Goal: Transaction & Acquisition: Purchase product/service

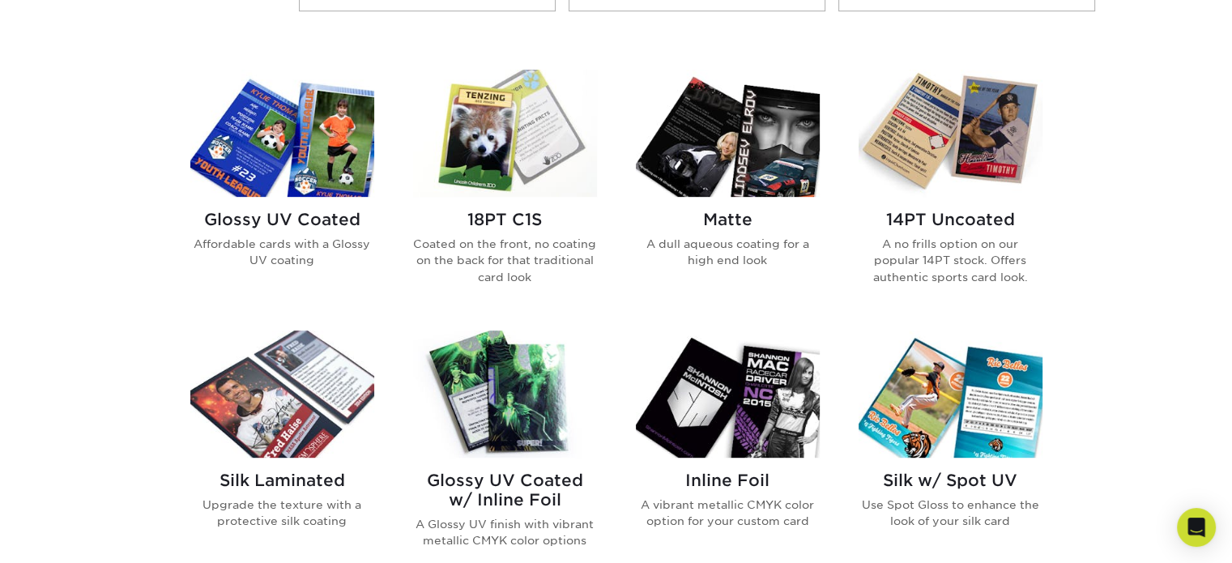
scroll to position [753, 0]
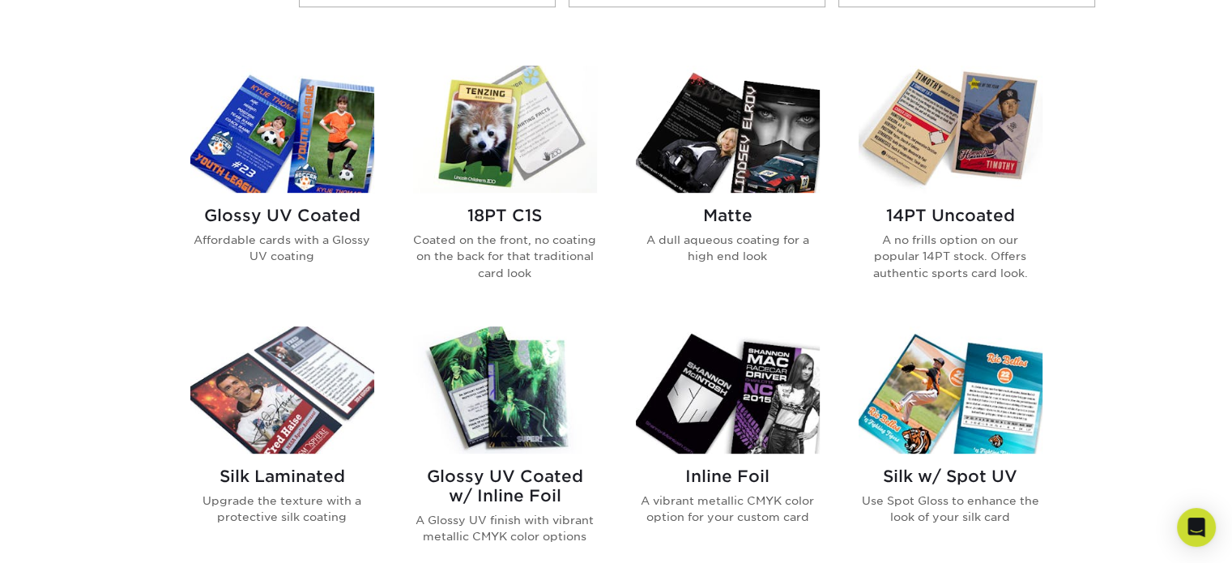
click at [312, 220] on h2 "Glossy UV Coated" at bounding box center [282, 215] width 184 height 19
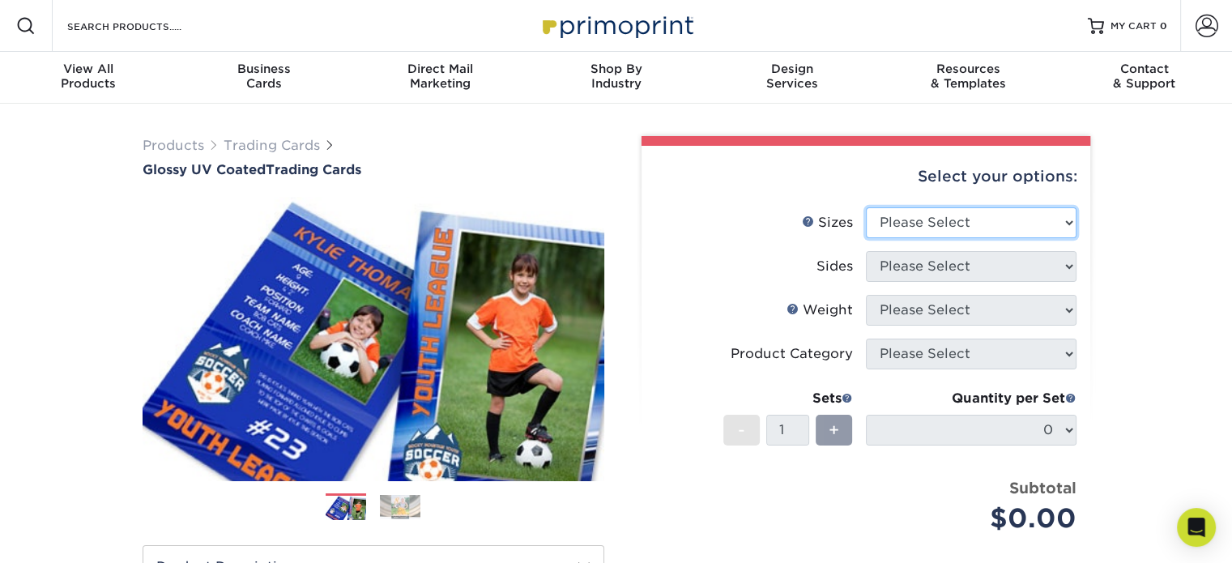
click at [1027, 216] on select "Please Select 2.5" x 3.5"" at bounding box center [971, 222] width 211 height 31
select select "2.50x3.50"
click at [866, 207] on select "Please Select 2.5" x 3.5"" at bounding box center [971, 222] width 211 height 31
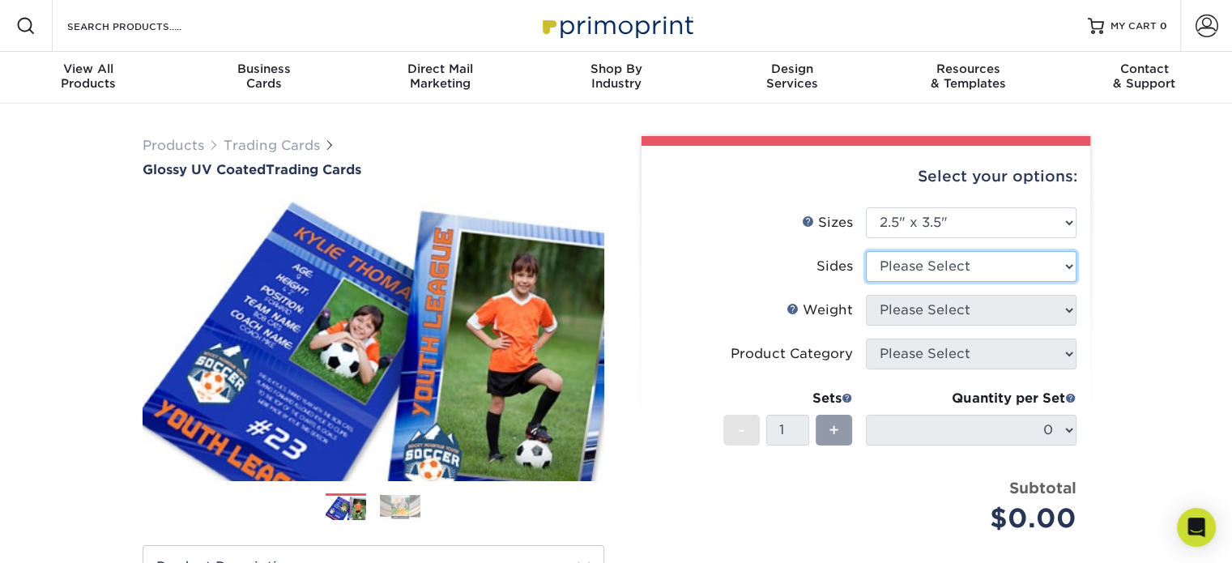
click at [936, 268] on select "Please Select Print Both Sides Print Front Only" at bounding box center [971, 266] width 211 height 31
select select "13abbda7-1d64-4f25-8bb2-c179b224825d"
click at [866, 251] on select "Please Select Print Both Sides Print Front Only" at bounding box center [971, 266] width 211 height 31
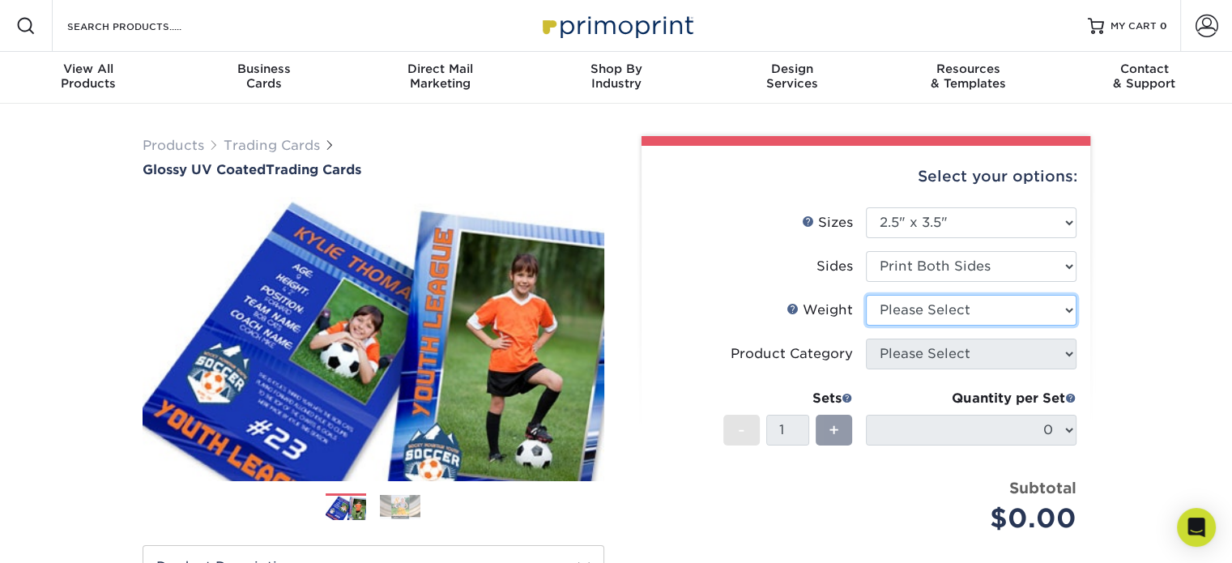
click at [936, 313] on select "Please Select 16PT 14PT 18PT C1S" at bounding box center [971, 310] width 211 height 31
select select "16PT"
click at [866, 295] on select "Please Select 16PT 14PT 18PT C1S" at bounding box center [971, 310] width 211 height 31
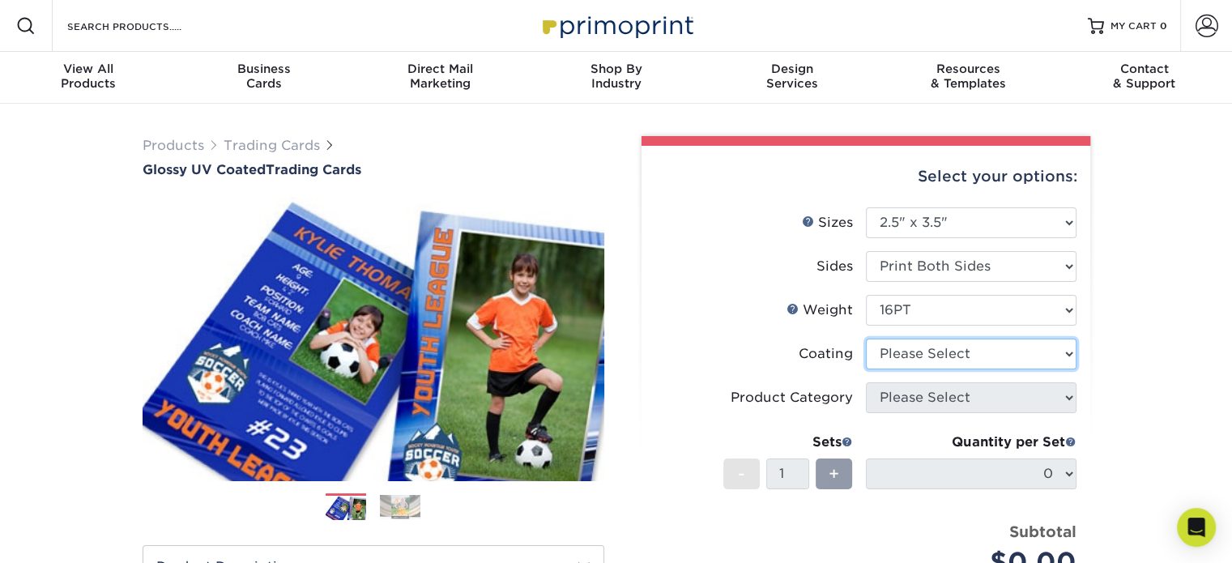
click at [927, 346] on select at bounding box center [971, 354] width 211 height 31
select select "ae367451-b2b8-45df-a344-0f05b6a12993"
click at [866, 339] on select at bounding box center [971, 354] width 211 height 31
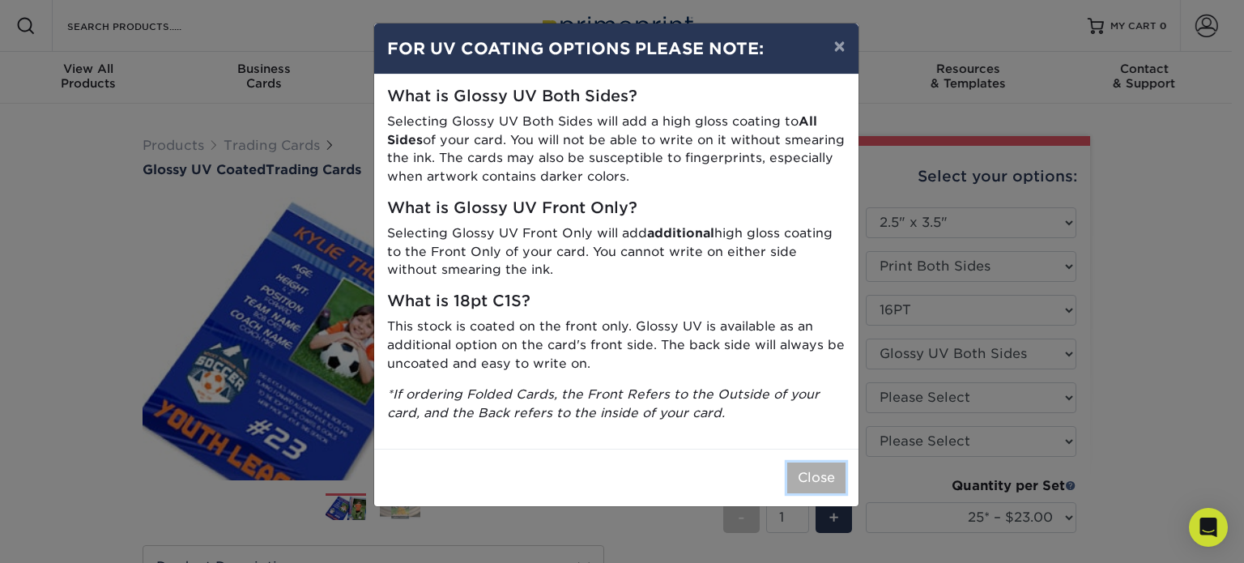
click at [823, 475] on button "Close" at bounding box center [816, 477] width 58 height 31
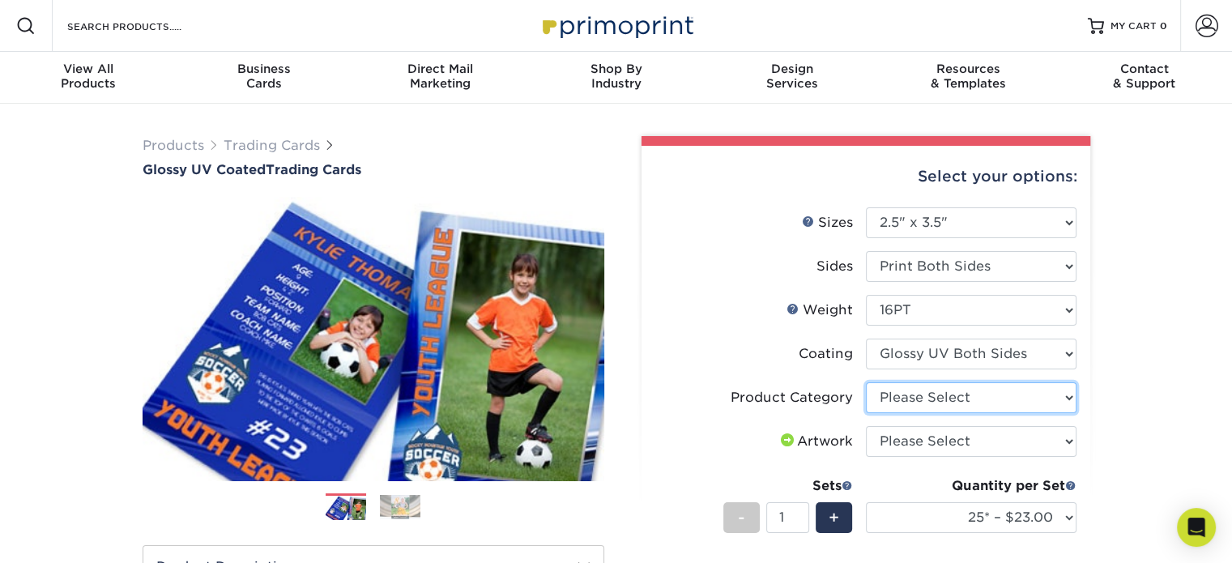
click at [1029, 389] on select "Please Select Trading Cards" at bounding box center [971, 397] width 211 height 31
select select "c2f9bce9-36c2-409d-b101-c29d9d031e18"
click at [866, 382] on select "Please Select Trading Cards" at bounding box center [971, 397] width 211 height 31
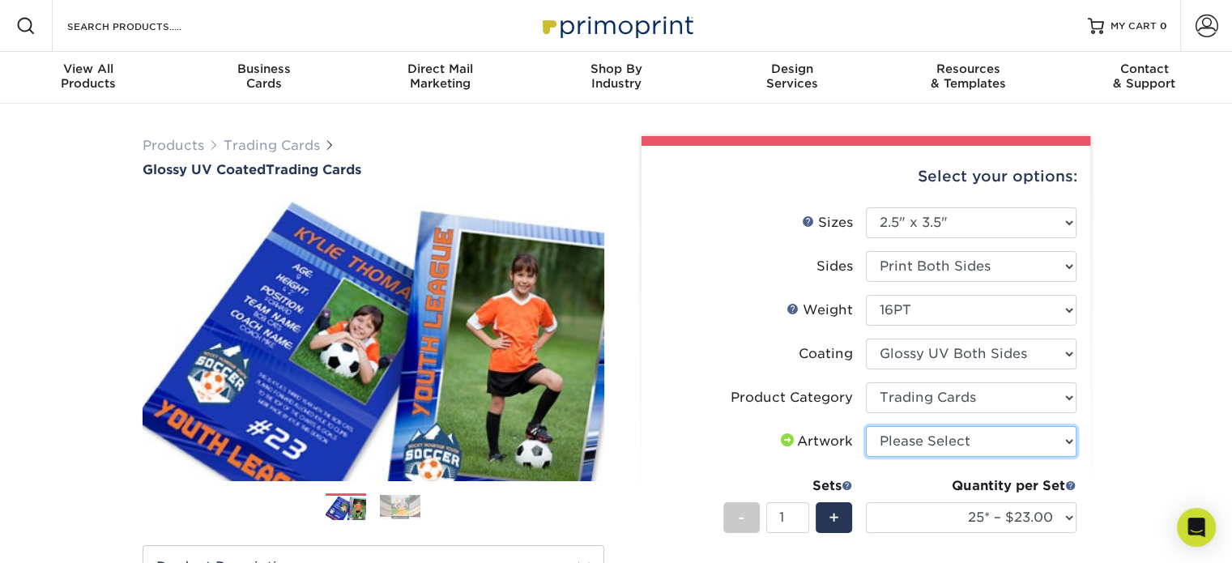
click at [920, 445] on select "Please Select I will upload files I need a design - $100" at bounding box center [971, 441] width 211 height 31
select select "upload"
click at [866, 426] on select "Please Select I will upload files I need a design - $100" at bounding box center [971, 441] width 211 height 31
click at [940, 443] on select "Please Select I will upload files I need a design - $100" at bounding box center [971, 441] width 211 height 31
click at [866, 426] on select "Please Select I will upload files I need a design - $100" at bounding box center [971, 441] width 211 height 31
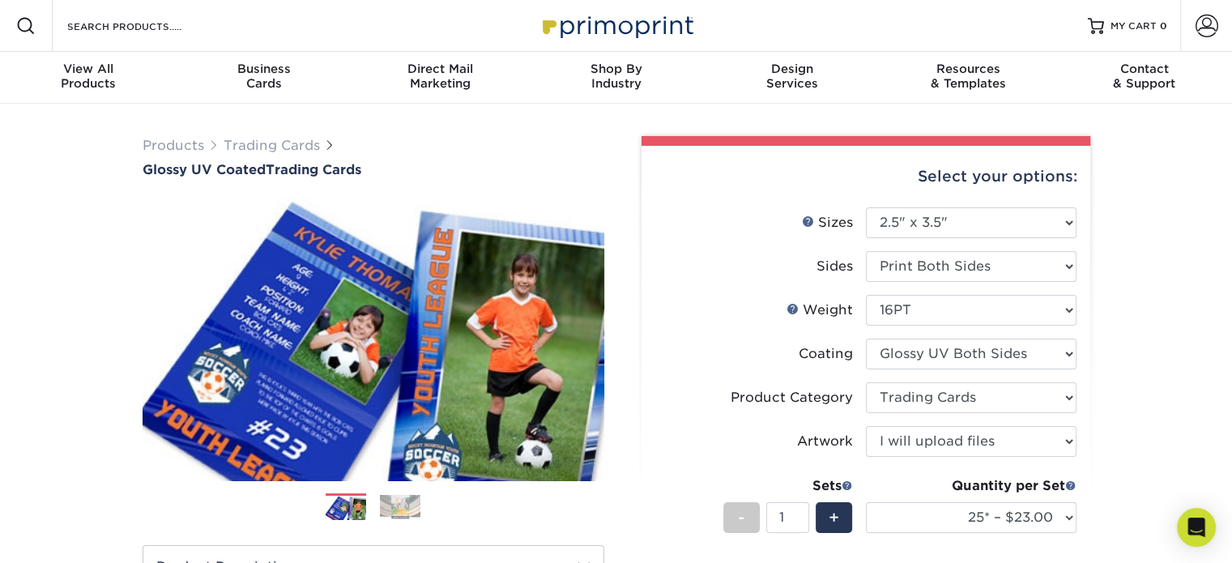
click at [1164, 395] on div "Products Trading Cards Glossy UV Coated Trading Cards Previous Next /" at bounding box center [616, 536] width 1232 height 865
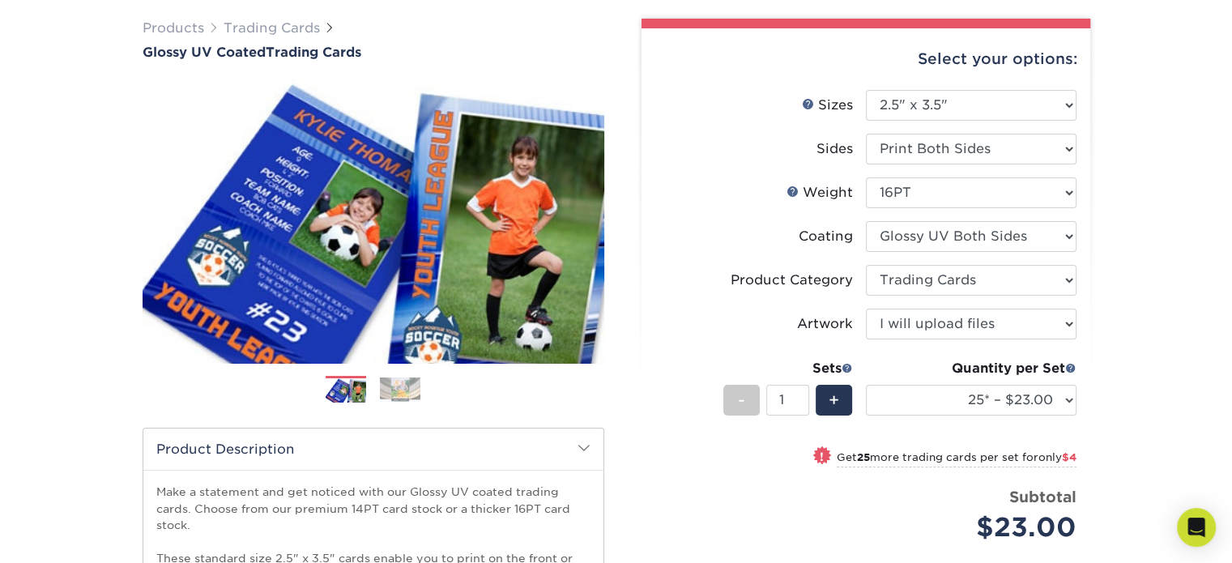
scroll to position [125, 0]
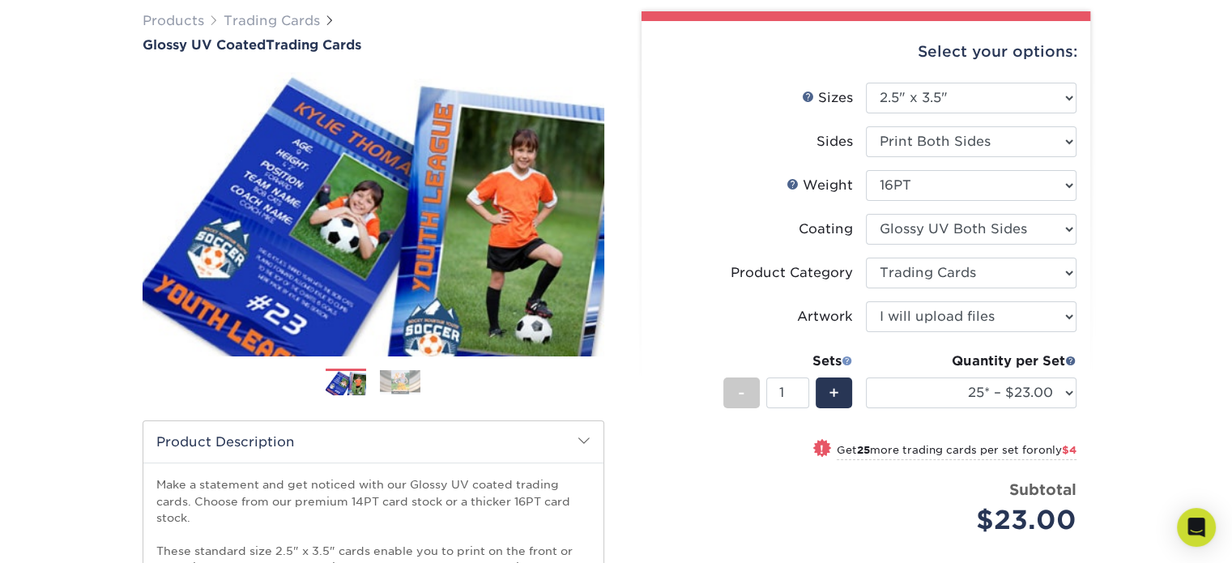
click at [844, 361] on span at bounding box center [847, 360] width 11 height 11
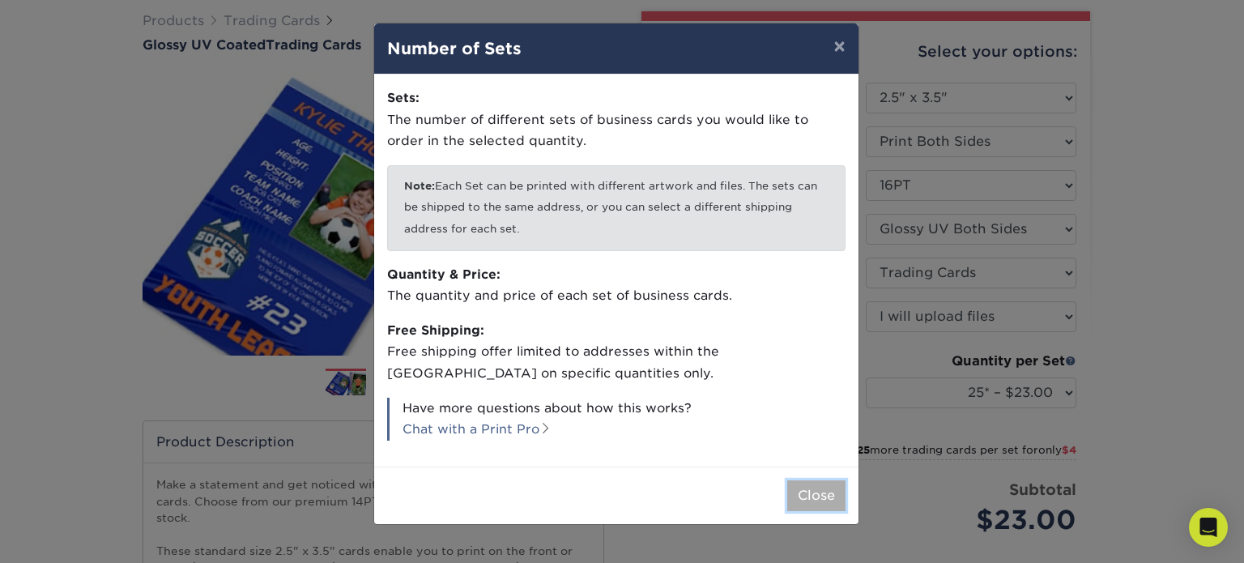
click at [810, 498] on button "Close" at bounding box center [816, 495] width 58 height 31
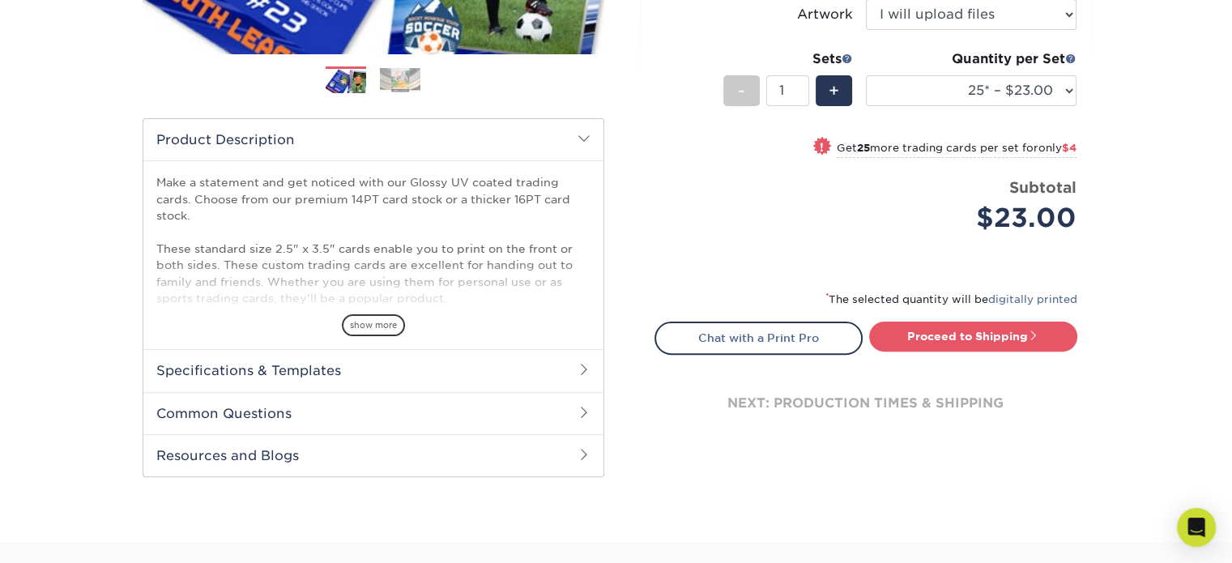
scroll to position [402, 0]
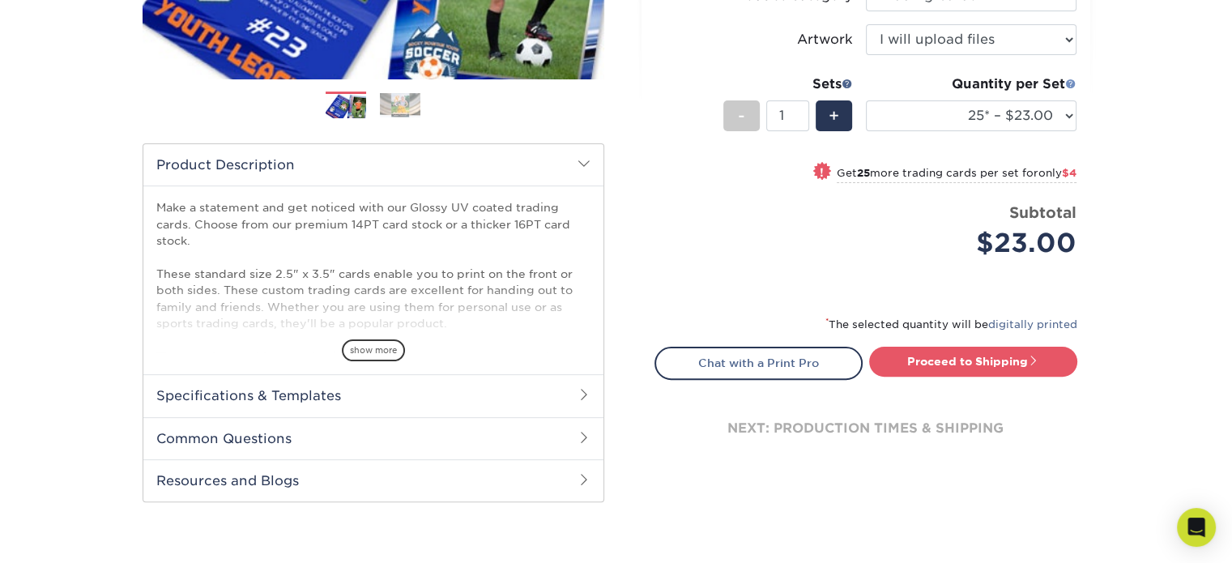
click at [1069, 87] on span at bounding box center [1070, 83] width 11 height 11
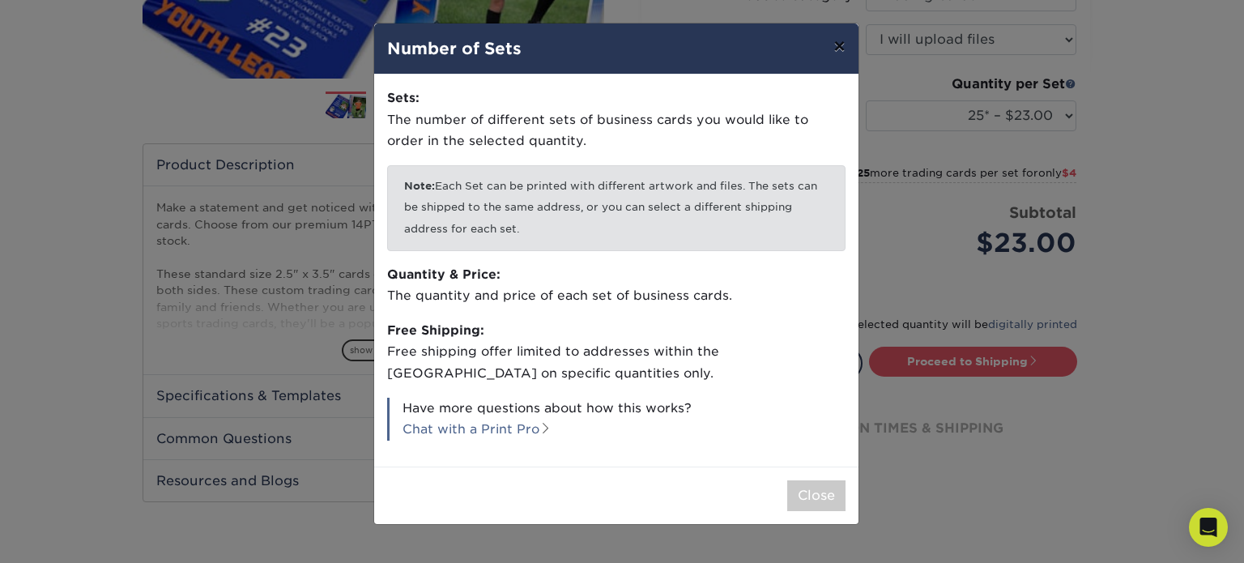
click at [845, 50] on button "×" at bounding box center [839, 45] width 37 height 45
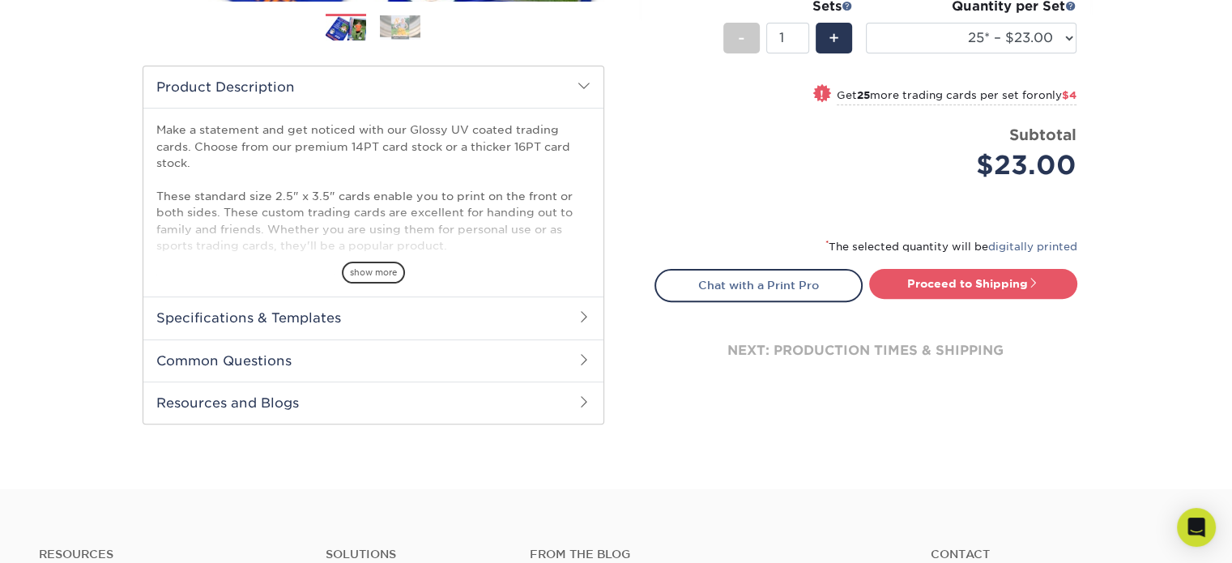
scroll to position [481, 0]
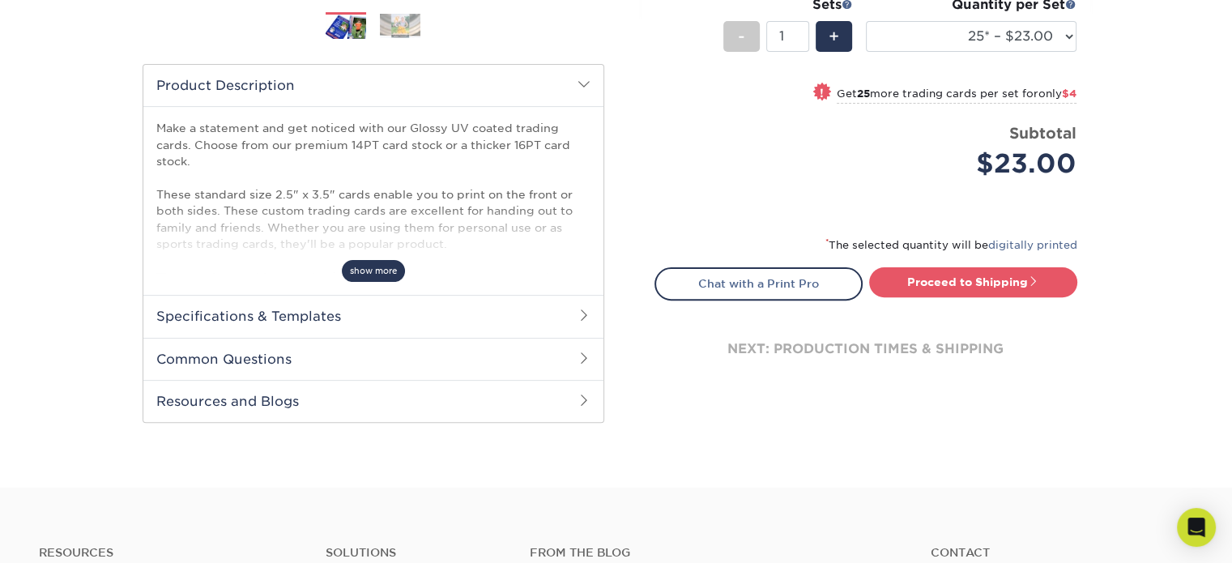
click at [393, 265] on span "show more" at bounding box center [373, 271] width 63 height 22
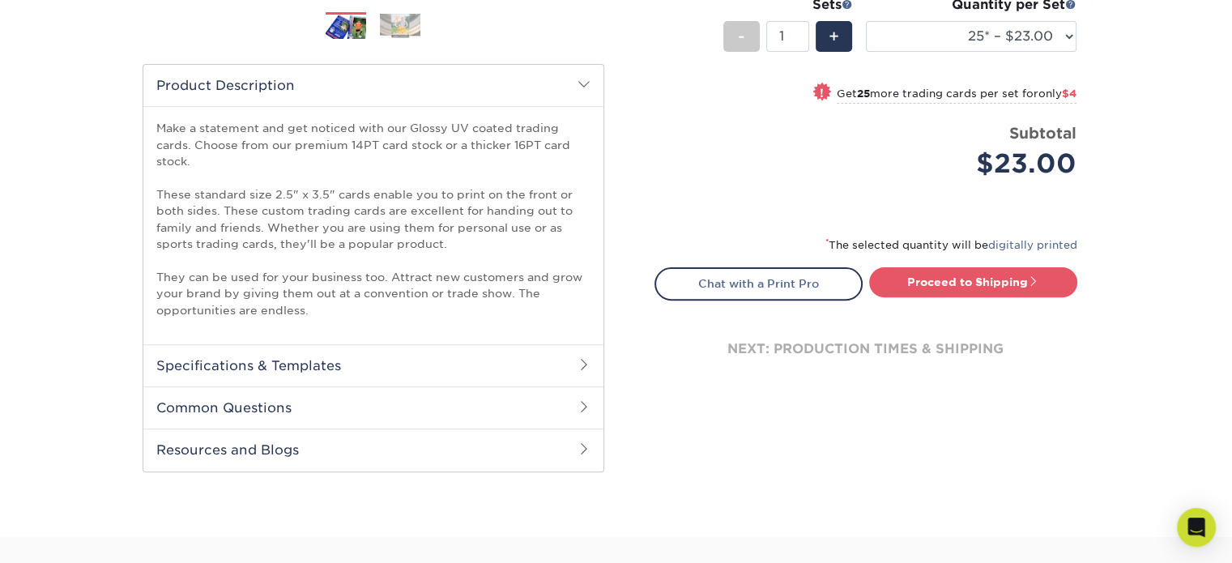
click at [405, 374] on h2 "Specifications & Templates" at bounding box center [373, 365] width 460 height 42
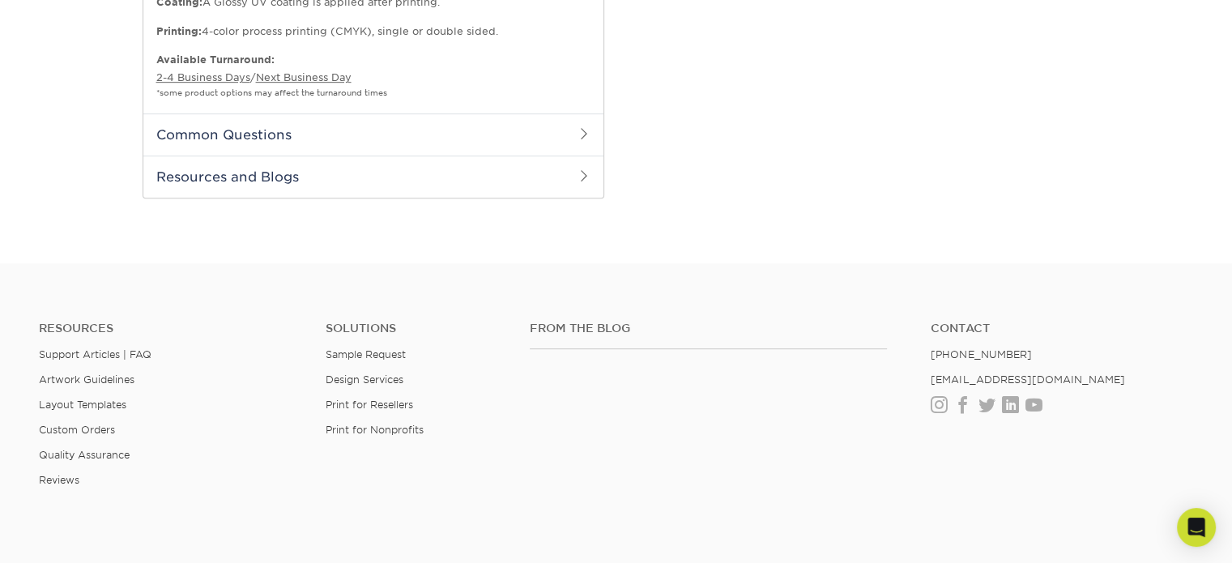
scroll to position [949, 0]
click at [567, 132] on h2 "Common Questions" at bounding box center [373, 131] width 460 height 42
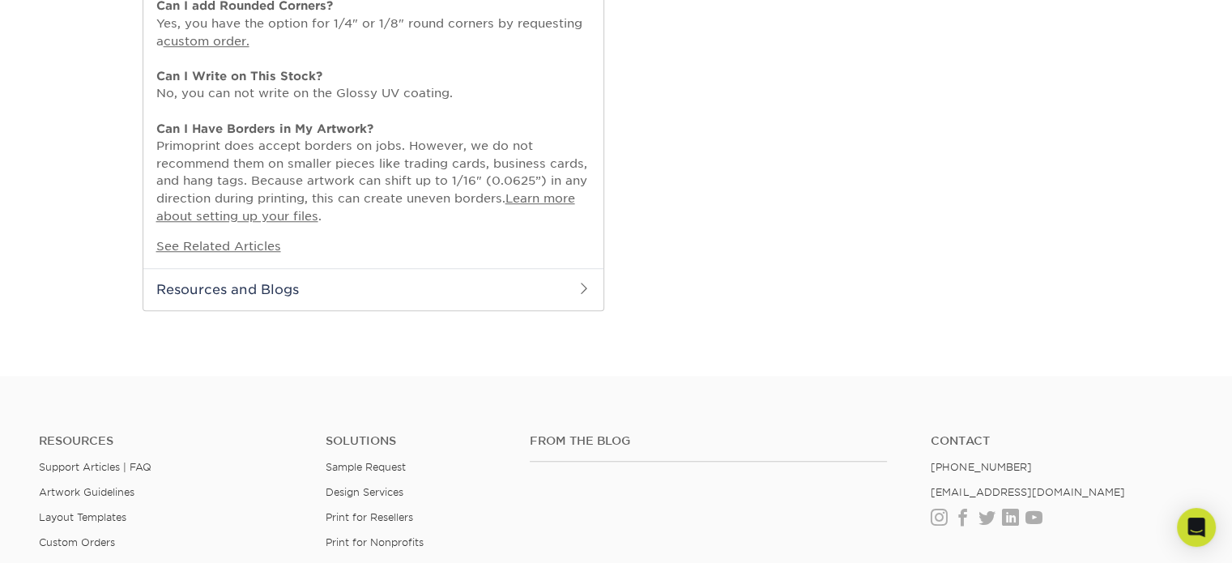
scroll to position [0, 0]
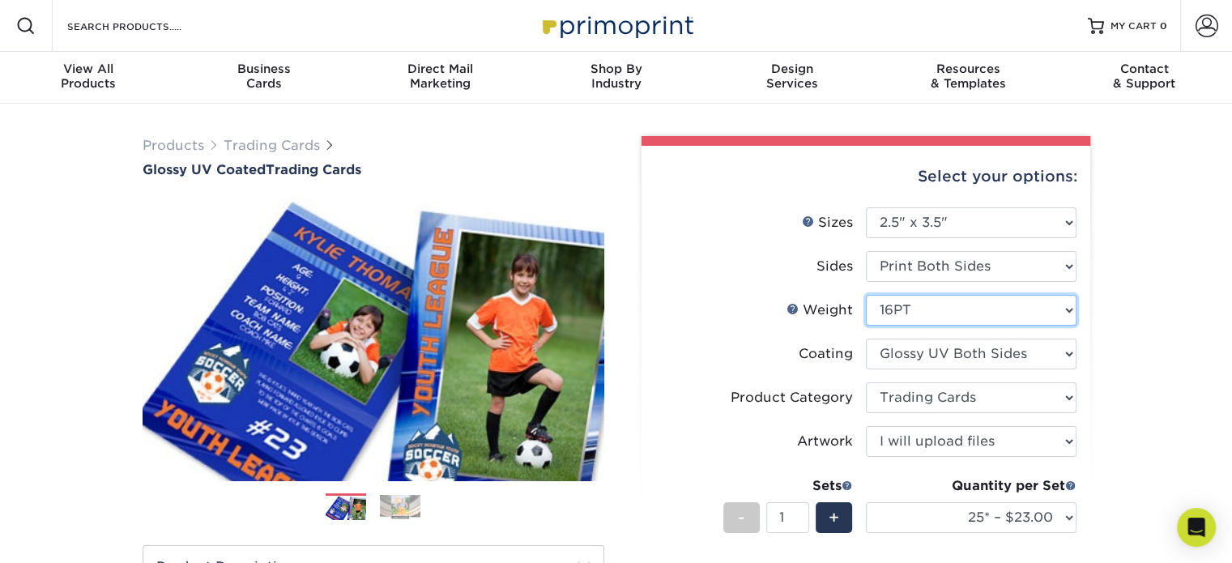
click at [1042, 308] on select "Please Select 16PT 14PT 18PT C1S" at bounding box center [971, 310] width 211 height 31
select select "14PT"
click at [866, 295] on select "Please Select 16PT 14PT 18PT C1S" at bounding box center [971, 310] width 211 height 31
select select "-1"
select select
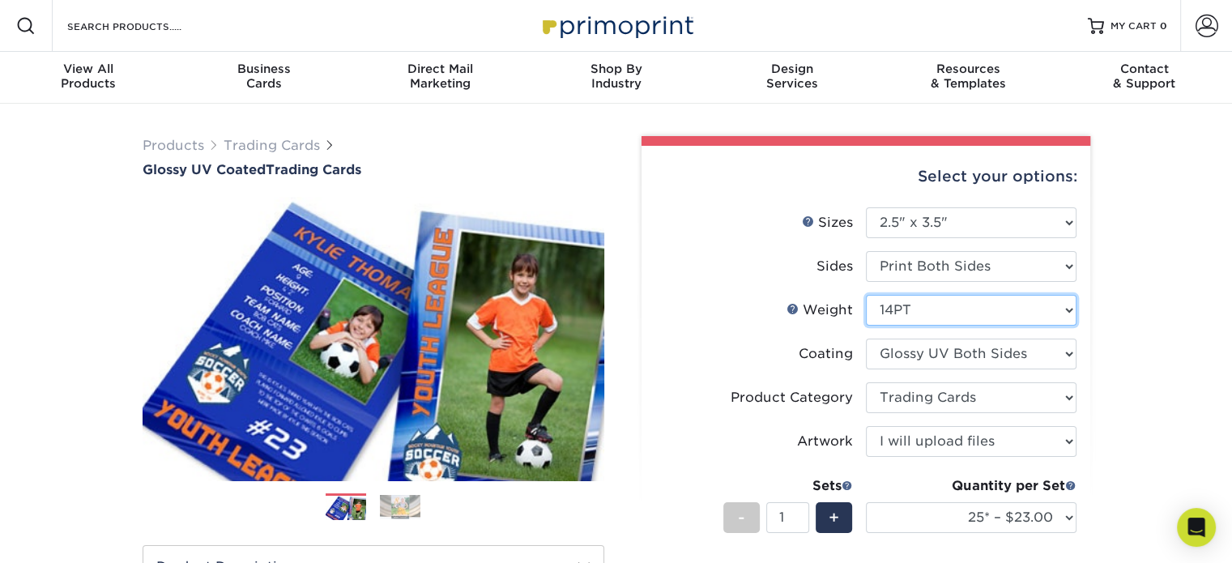
select select "-1"
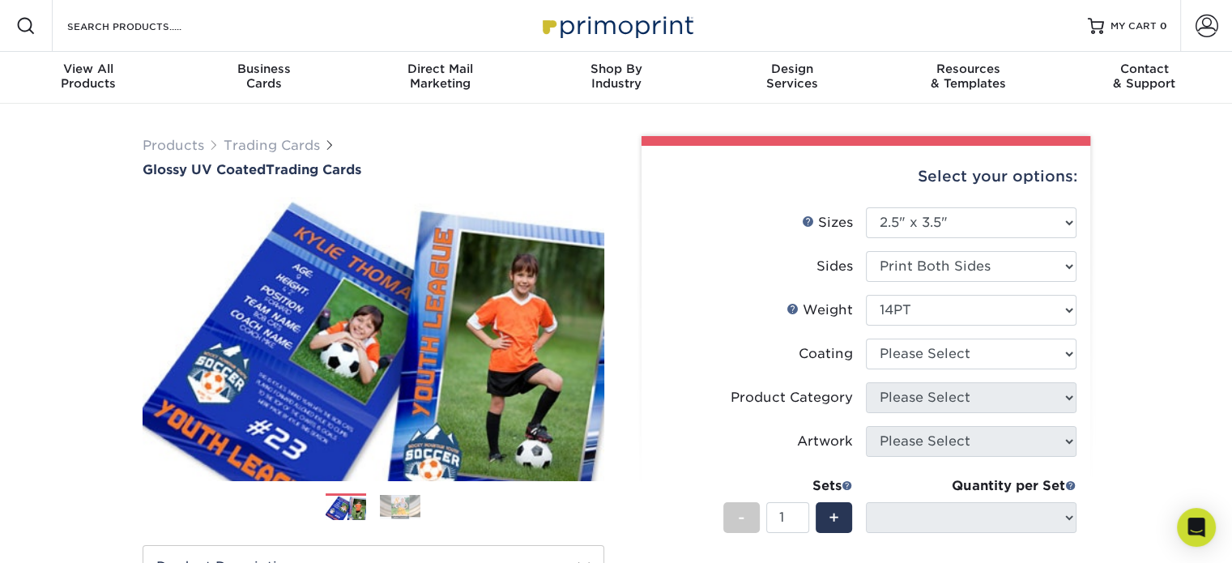
click at [1034, 360] on select at bounding box center [971, 354] width 211 height 31
select select "ae367451-b2b8-45df-a344-0f05b6a12993"
click at [866, 339] on select at bounding box center [971, 354] width 211 height 31
select select "-1"
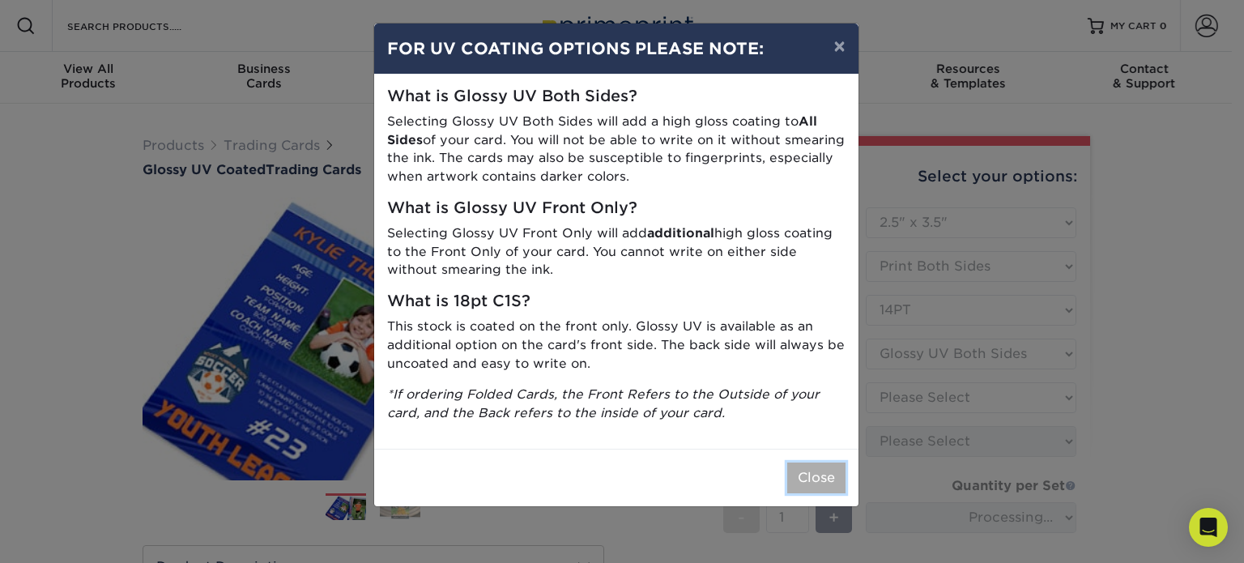
click at [791, 486] on button "Close" at bounding box center [816, 477] width 58 height 31
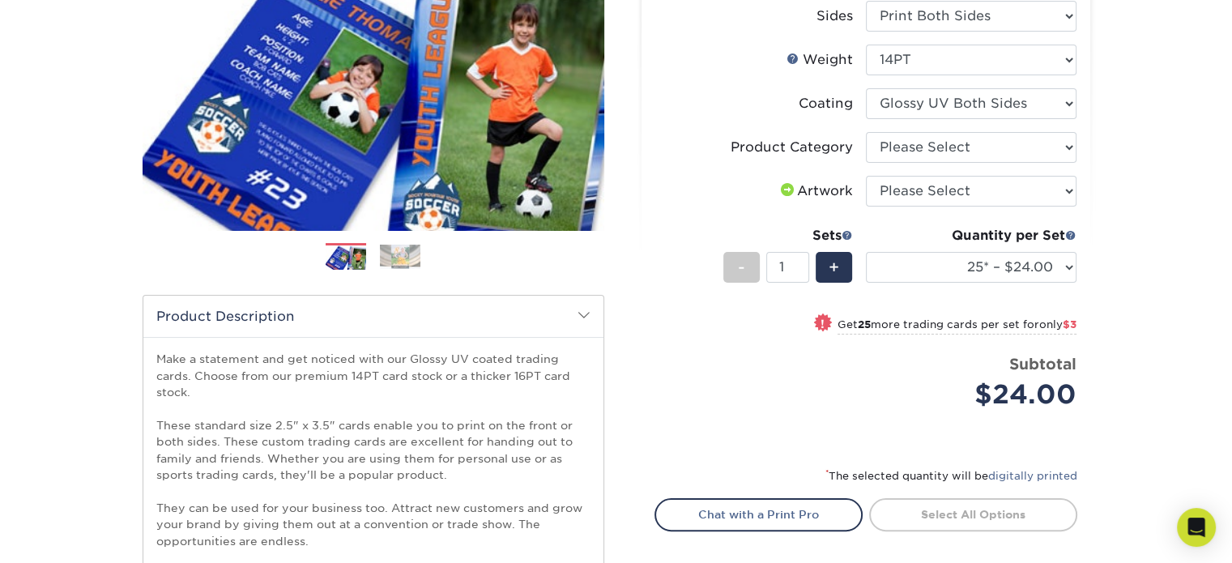
scroll to position [240, 0]
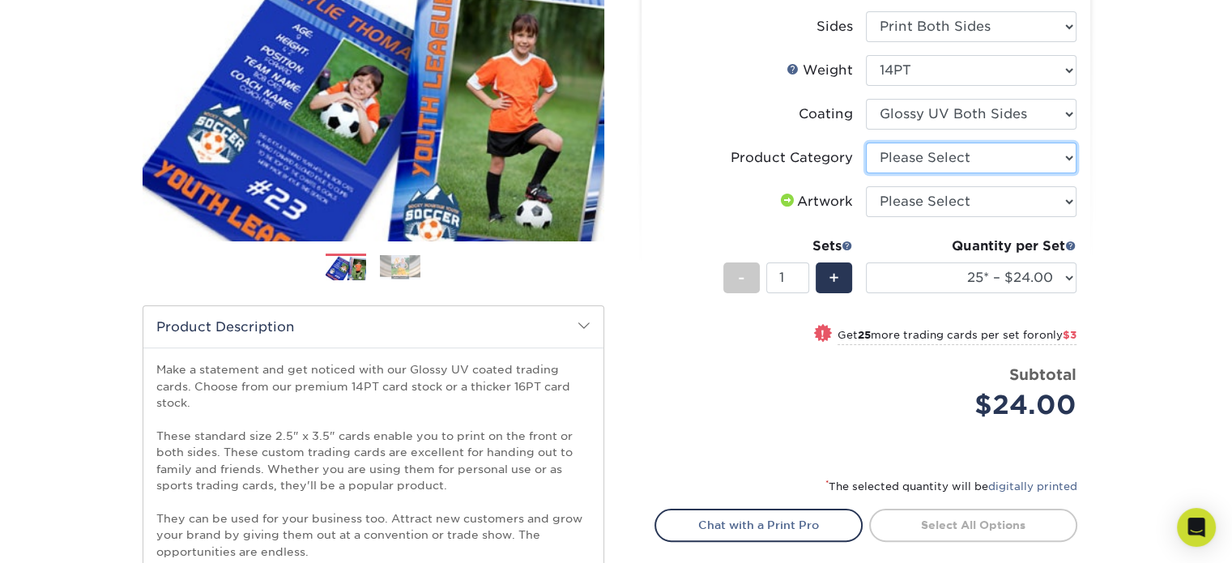
click at [1012, 160] on select "Please Select Trading Cards" at bounding box center [971, 158] width 211 height 31
select select "c2f9bce9-36c2-409d-b101-c29d9d031e18"
click at [866, 143] on select "Please Select Trading Cards" at bounding box center [971, 158] width 211 height 31
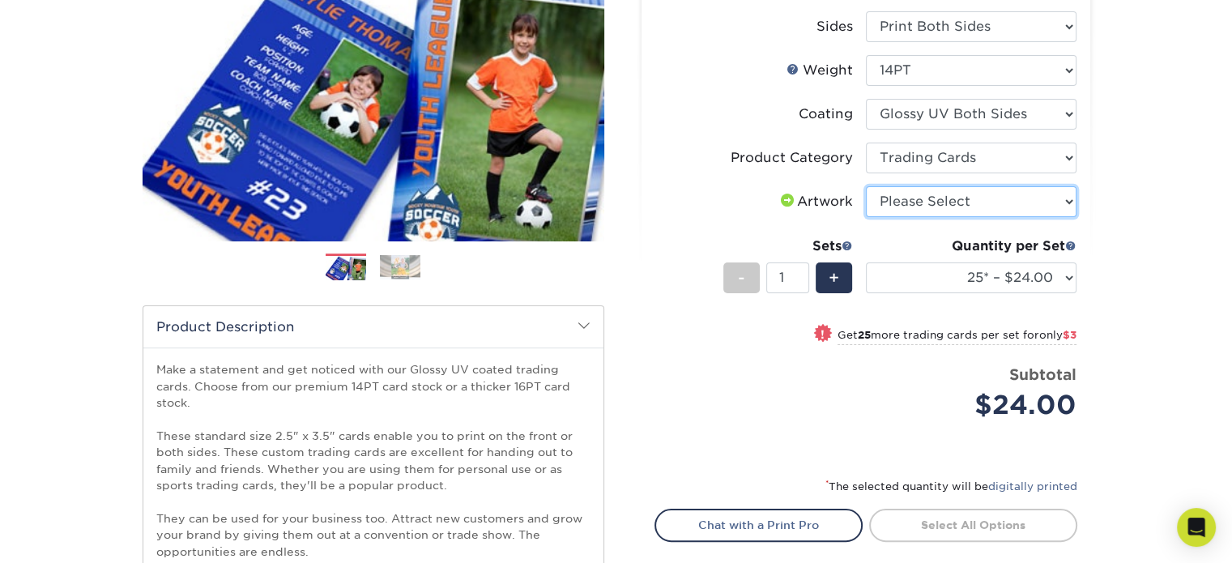
click at [958, 202] on select "Please Select I will upload files I need a design - $100" at bounding box center [971, 201] width 211 height 31
select select "upload"
click at [866, 186] on select "Please Select I will upload files I need a design - $100" at bounding box center [971, 201] width 211 height 31
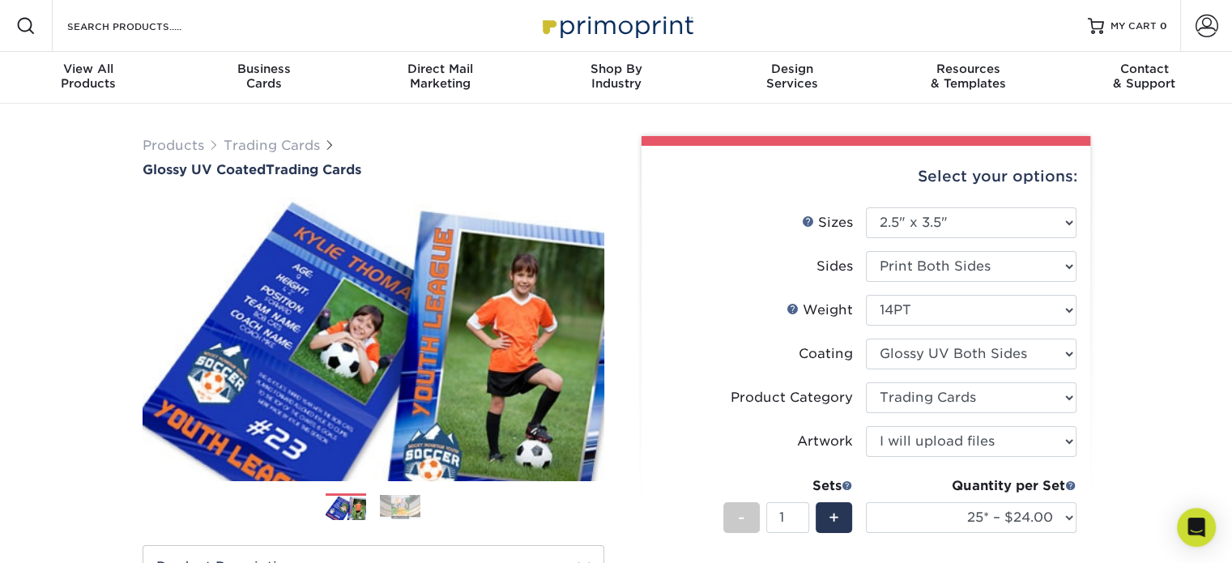
scroll to position [58, 0]
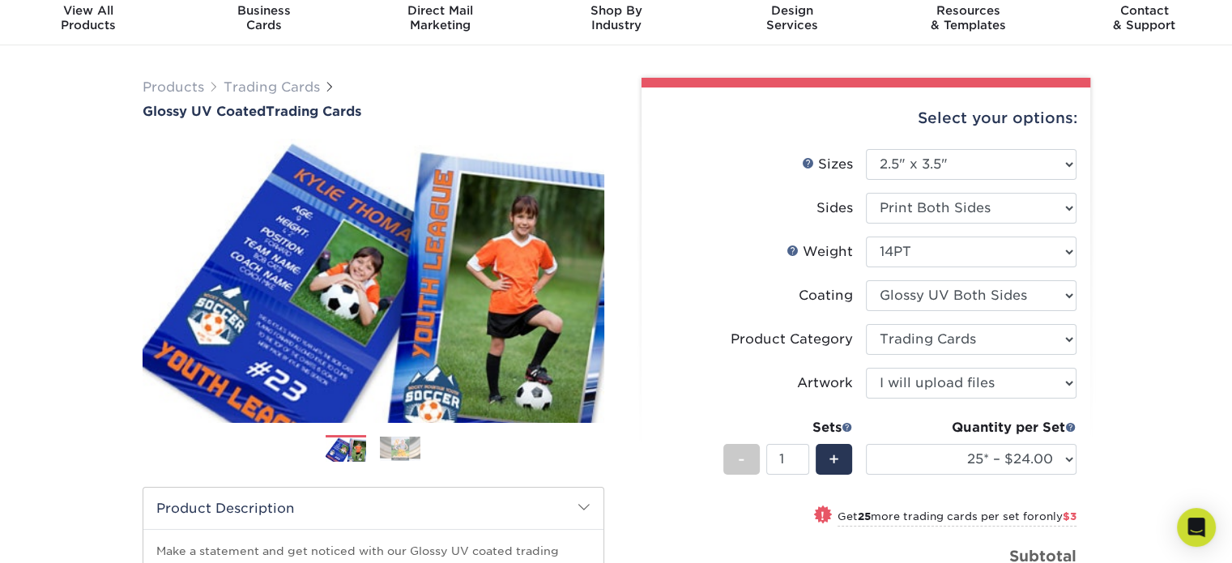
click at [394, 445] on img at bounding box center [400, 449] width 40 height 24
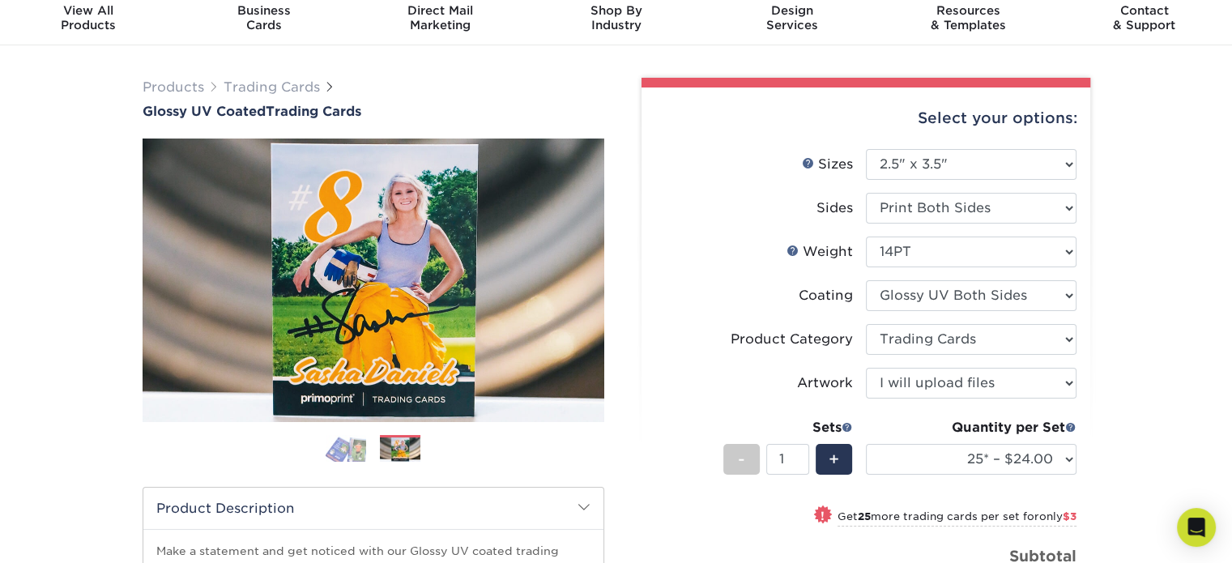
click at [394, 450] on img at bounding box center [400, 449] width 40 height 24
click at [347, 453] on img at bounding box center [346, 449] width 40 height 28
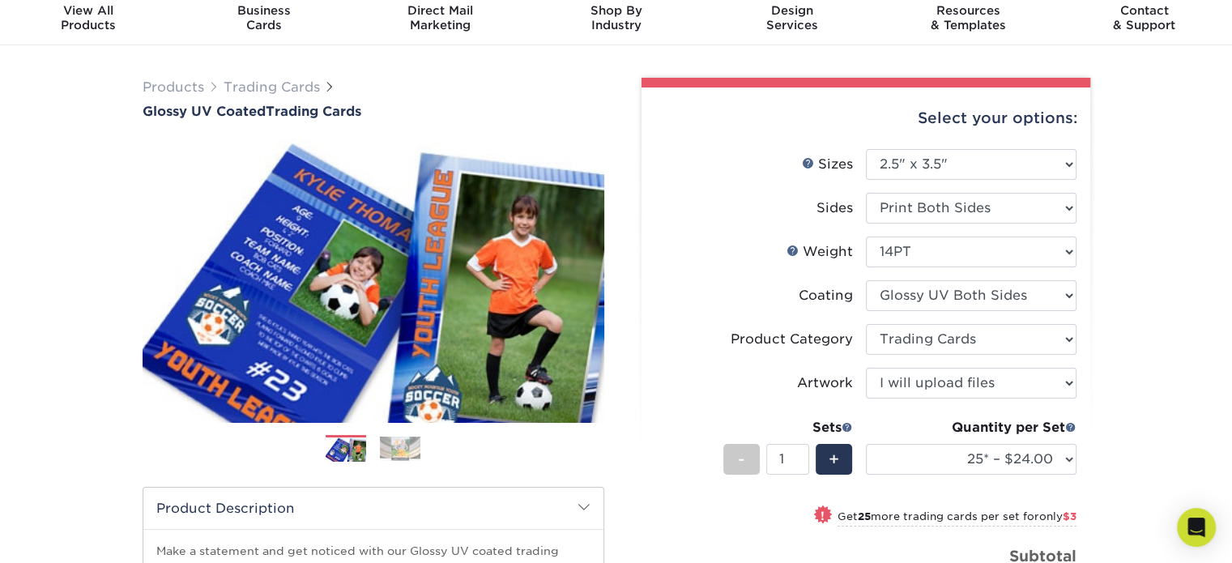
scroll to position [0, 0]
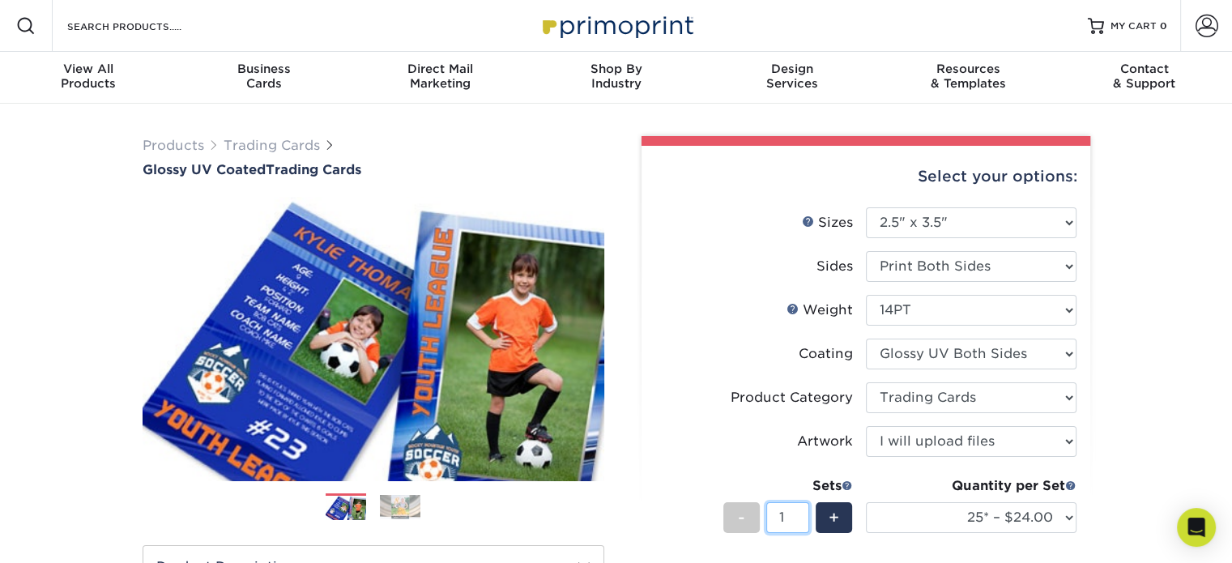
click at [805, 506] on input "1" at bounding box center [787, 517] width 43 height 31
drag, startPoint x: 791, startPoint y: 513, endPoint x: 761, endPoint y: 521, distance: 30.3
click at [761, 521] on div "- 1 +" at bounding box center [788, 520] width 130 height 36
click at [833, 524] on span "+" at bounding box center [834, 517] width 11 height 24
click at [735, 514] on div "-" at bounding box center [741, 517] width 36 height 31
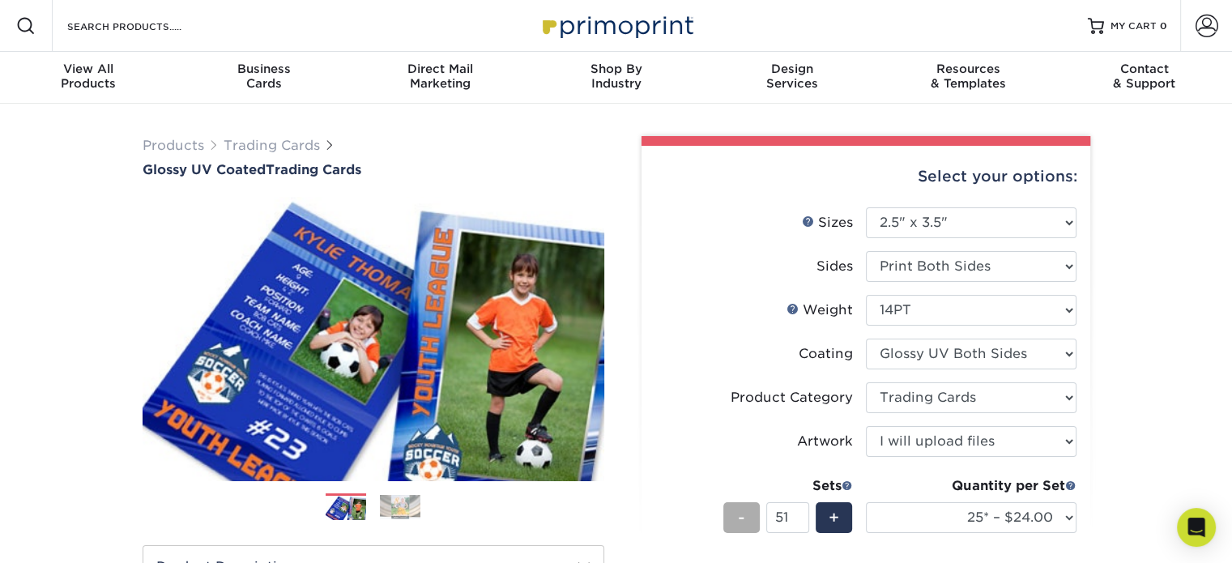
type input "50"
click at [204, 22] on input "Search Products" at bounding box center [145, 25] width 158 height 19
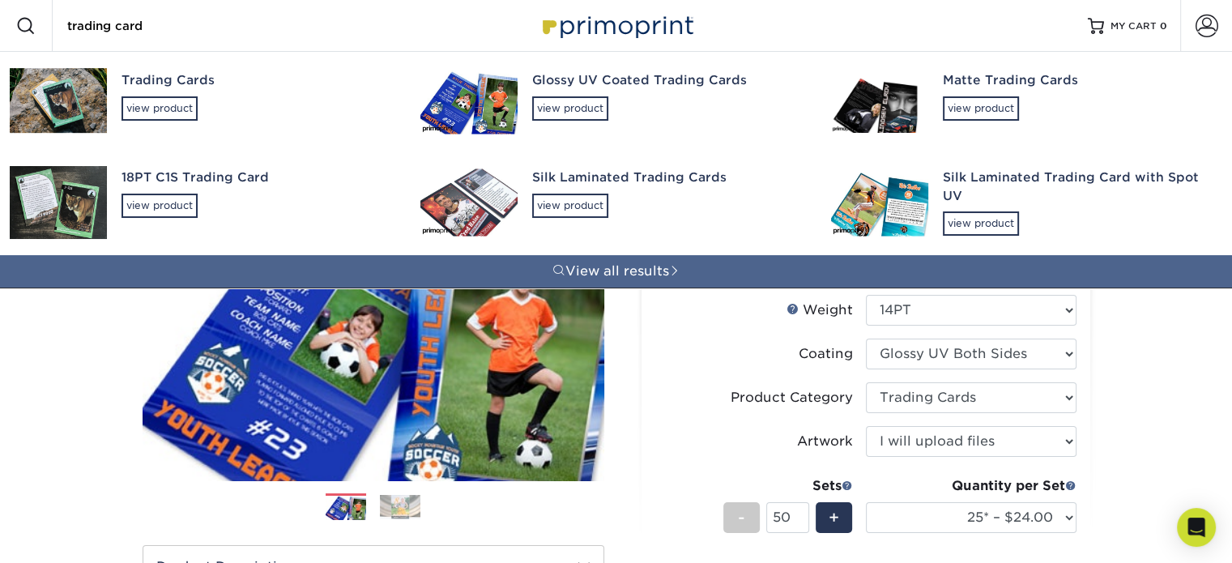
type input "trading card"
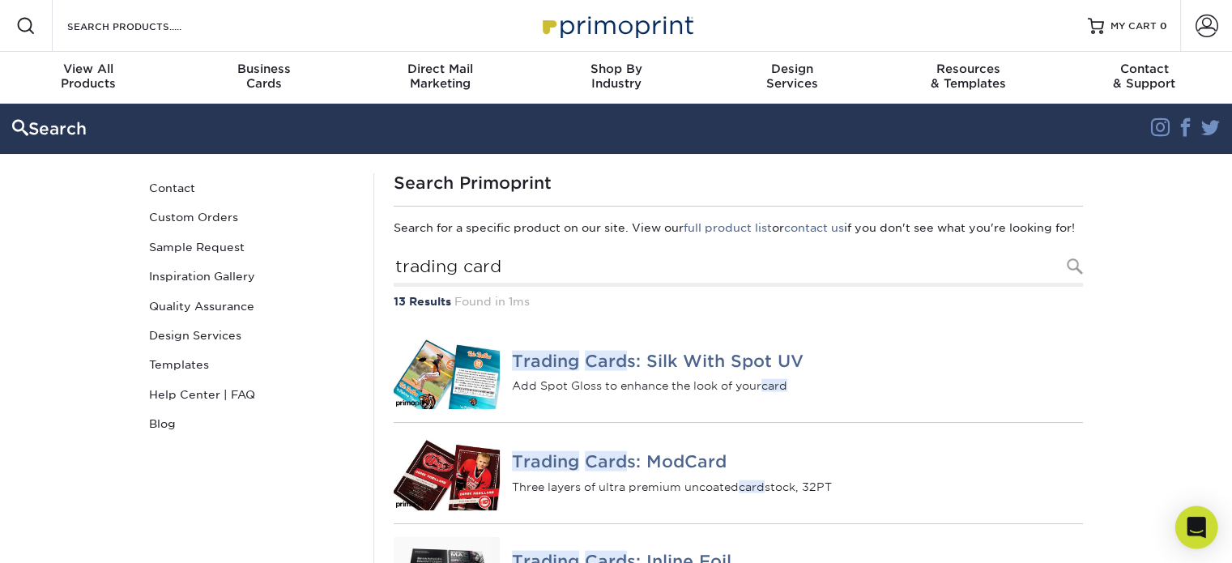
click at [1190, 530] on icon "Open Intercom Messenger" at bounding box center [1196, 527] width 19 height 21
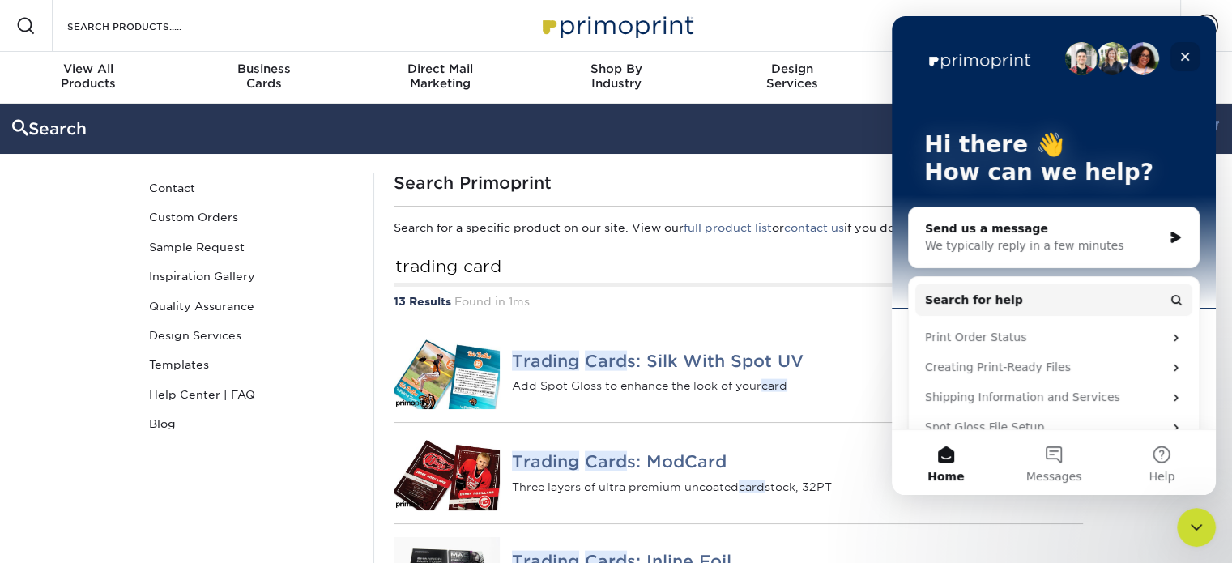
click at [1186, 58] on icon "Close" at bounding box center [1185, 57] width 9 height 9
